Goal: Task Accomplishment & Management: Use online tool/utility

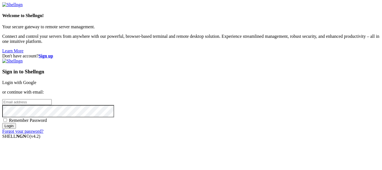
click at [36, 80] on link "Login with Google" at bounding box center [19, 82] width 34 height 5
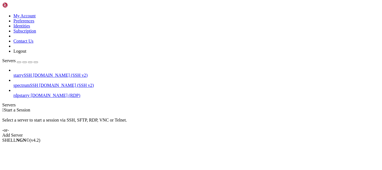
click at [30, 93] on span "rdpstarry" at bounding box center [21, 95] width 16 height 5
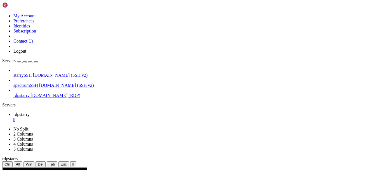
click at [76, 161] on button "" at bounding box center [73, 164] width 6 height 6
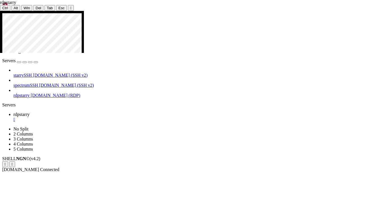
drag, startPoint x: 196, startPoint y: 58, endPoint x: 299, endPoint y: 122, distance: 121.6
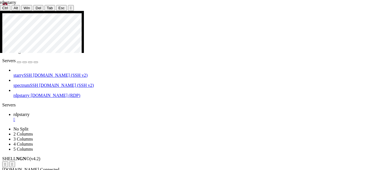
click at [101, 117] on div "" at bounding box center [196, 119] width 366 height 5
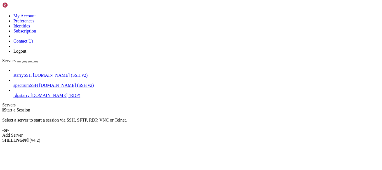
click at [39, 83] on span "[DOMAIN_NAME] (SSH v2)" at bounding box center [66, 85] width 55 height 5
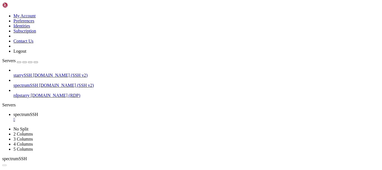
click at [108, 117] on div "" at bounding box center [196, 119] width 366 height 5
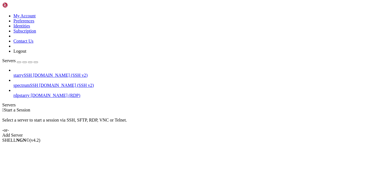
click at [46, 73] on span "[DOMAIN_NAME] (SSH v2)" at bounding box center [60, 75] width 55 height 5
click at [13, 73] on icon at bounding box center [13, 73] width 0 height 0
click at [34, 152] on span "Open SFTP" at bounding box center [23, 154] width 21 height 5
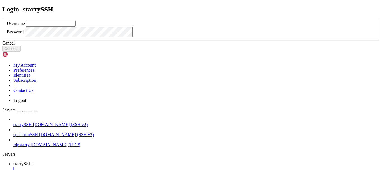
click at [75, 27] on input "text" at bounding box center [50, 24] width 49 height 6
type input "redji"
click button "Connect" at bounding box center [11, 49] width 18 height 6
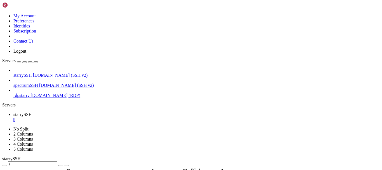
type input "/C:/Users/[PERSON_NAME]/"
click at [34, 93] on span "[DOMAIN_NAME] (RDP)" at bounding box center [55, 95] width 49 height 5
click at [30, 83] on link "spectrumSSH [DOMAIN_NAME] (SSH v2)" at bounding box center [196, 85] width 366 height 5
click at [31, 93] on span "[DOMAIN_NAME] (RDP)" at bounding box center [55, 95] width 49 height 5
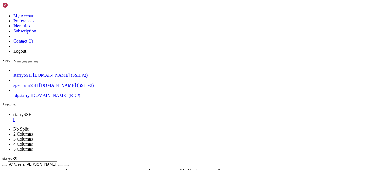
click at [31, 93] on span "[DOMAIN_NAME] (RDP)" at bounding box center [55, 95] width 49 height 5
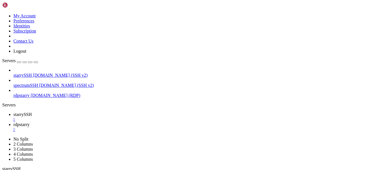
scroll to position [0, 0]
click at [101, 117] on div "" at bounding box center [196, 119] width 366 height 5
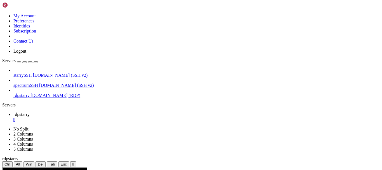
click at [74, 162] on div "" at bounding box center [72, 164] width 1 height 4
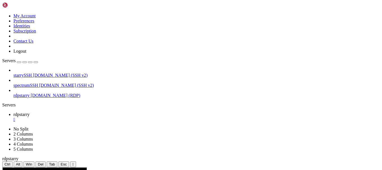
click at [100, 117] on div "" at bounding box center [196, 119] width 366 height 5
